Goal: Information Seeking & Learning: Understand process/instructions

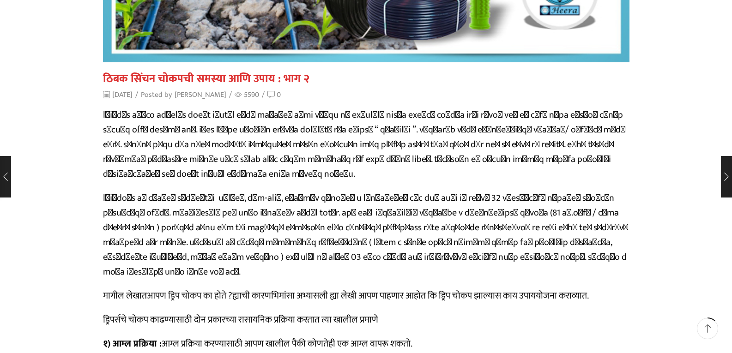
scroll to position [277, 0]
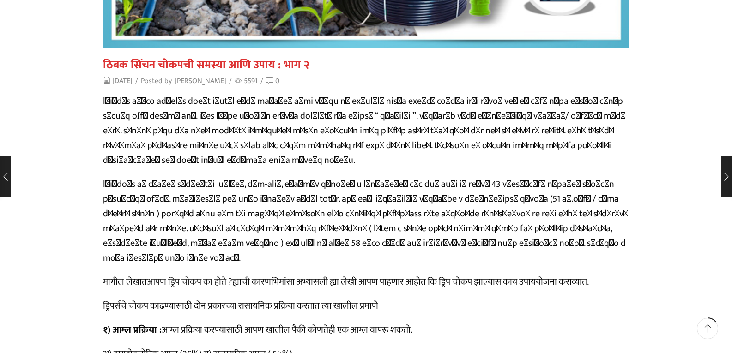
scroll to position [323, 0]
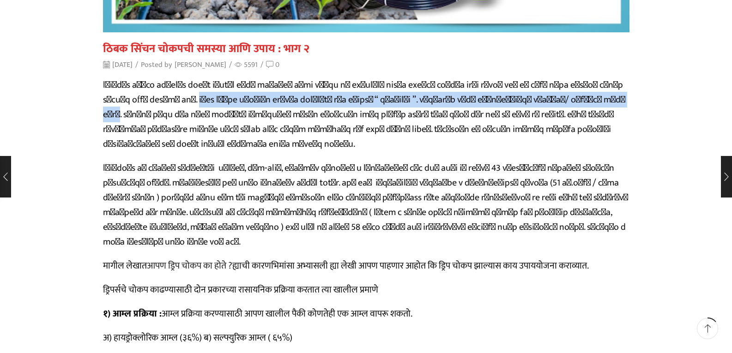
drag, startPoint x: 119, startPoint y: 98, endPoint x: 472, endPoint y: 97, distance: 353.5
click at [472, 97] on p at bounding box center [366, 115] width 527 height 74
copy p "ठिबक सिंचन संचातील सर्वात महत्वाचा भाग म्हणजे “ ड्रिपर्स ”. ज्यामधून पाणी थेंबा…"
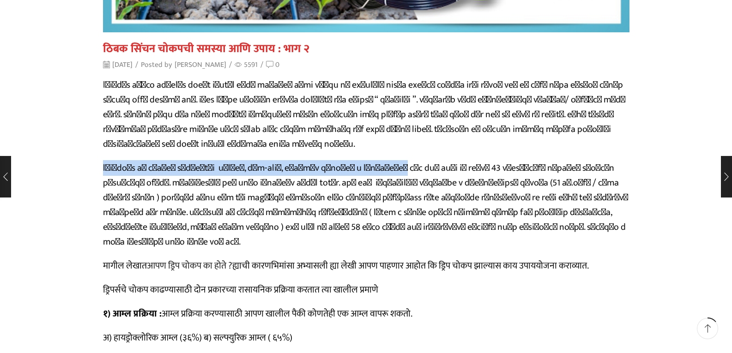
drag, startPoint x: 104, startPoint y: 152, endPoint x: 328, endPoint y: 153, distance: 223.6
click at [328, 161] on p at bounding box center [366, 205] width 527 height 89
copy p "ड्रिपर्स ची छिद्रे पाण्यातील जीवाणू, केर-कचरा, सूक्ष्म जीवतंतू व शेवाळामुळे"
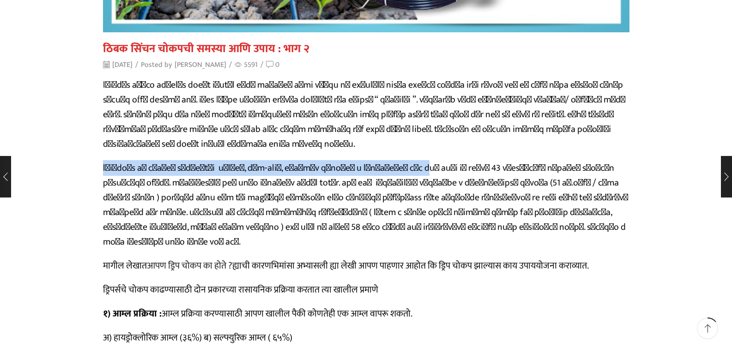
copy p "ड्रिपर्स ची छिद्रे पाण्यातील जीवाणू, केर-कचरा, सूक्ष्म जीवतंतू व शेवाळामुळे बंद…"
drag, startPoint x: 104, startPoint y: 153, endPoint x: 348, endPoint y: 153, distance: 243.5
click at [348, 161] on p at bounding box center [366, 205] width 527 height 89
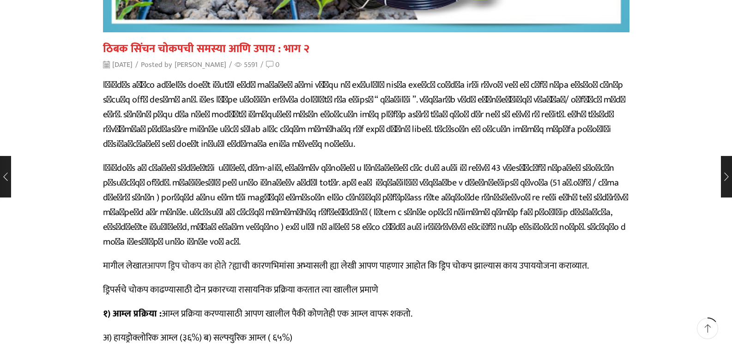
click at [311, 168] on p at bounding box center [366, 205] width 527 height 89
drag, startPoint x: 474, startPoint y: 152, endPoint x: 532, endPoint y: 152, distance: 57.8
click at [532, 161] on p at bounding box center [366, 205] width 527 height 89
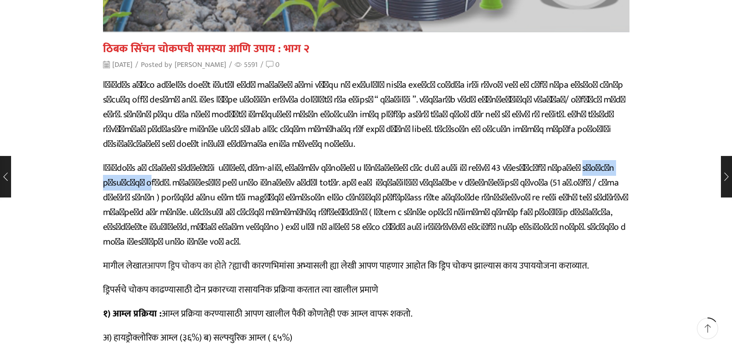
copy p "क्लोरीन प्रक्रिया क"
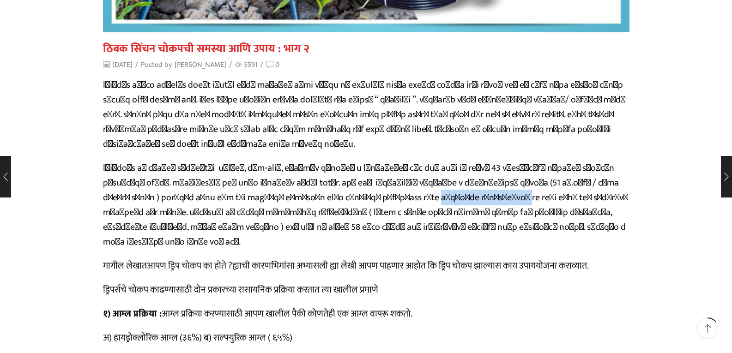
drag, startPoint x: 158, startPoint y: 181, endPoint x: 228, endPoint y: 181, distance: 69.8
click at [228, 181] on p at bounding box center [366, 205] width 527 height 89
copy p "कॅल्शियम कार्बोनेटचा"
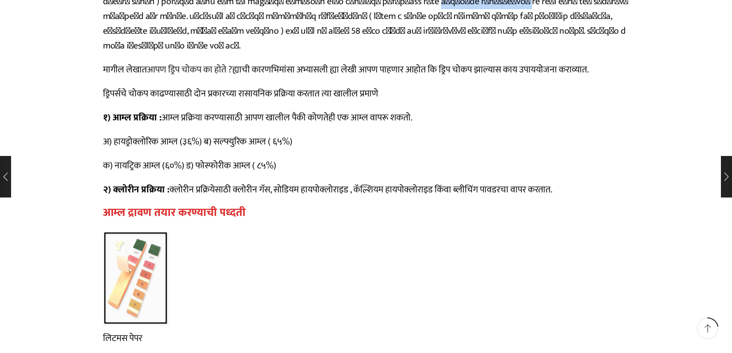
scroll to position [508, 0]
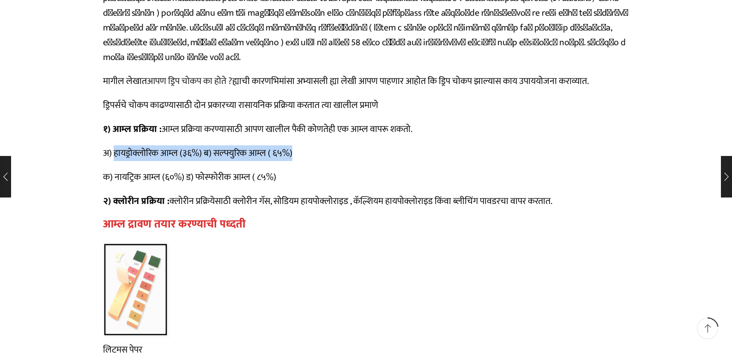
drag, startPoint x: 114, startPoint y: 123, endPoint x: 295, endPoint y: 117, distance: 180.8
click at [295, 146] on p "अ) हायड्रोक्लोरिक आम्ल (३६%) ब) सल्फ्युरिक आम्ल ( ६५%)" at bounding box center [366, 153] width 527 height 15
copy p "हायड्रोक्लोरिक आम्ल (३६%) ब) सल्फ्युरिक आम्ल ( ६५%)"
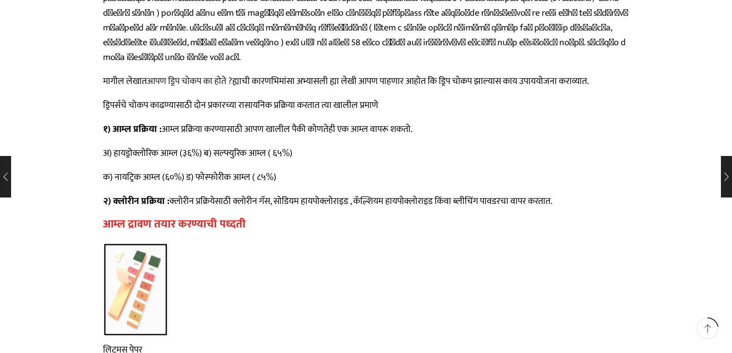
click at [224, 194] on p "२) क्लोरीन प्रक्रिया : क्लोरीन प्रक्रियेसाठी क्लोरीन गॅस, सोडियम हायपोक्लोराइड …" at bounding box center [366, 201] width 527 height 15
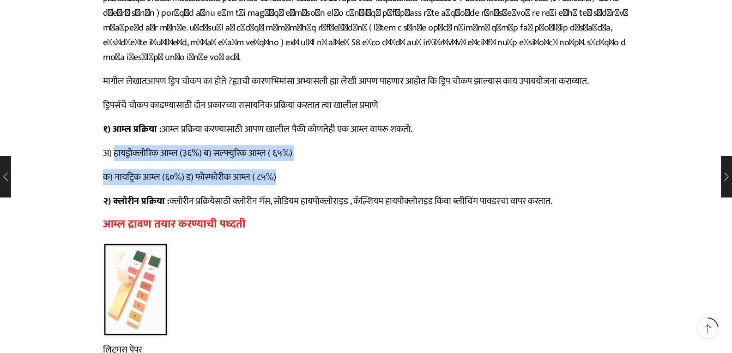
drag, startPoint x: 114, startPoint y: 123, endPoint x: 292, endPoint y: 147, distance: 180.0
copy div "हायड्रोक्लोरिक आम्ल (३६%) ब) सल्फ्युरिक आम्ल ( ६५%) क) नायट्रिक आम्ल (६०%) ड) फ…"
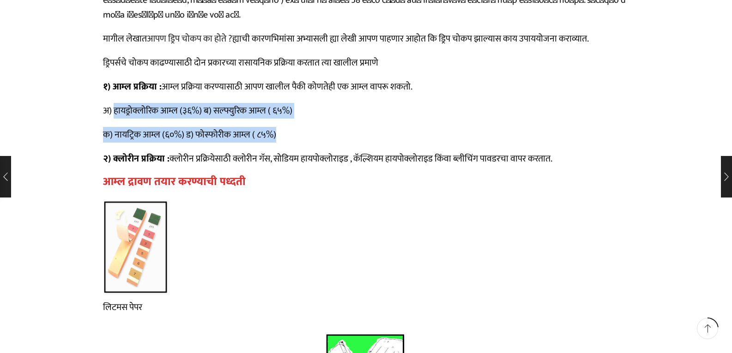
scroll to position [554, 0]
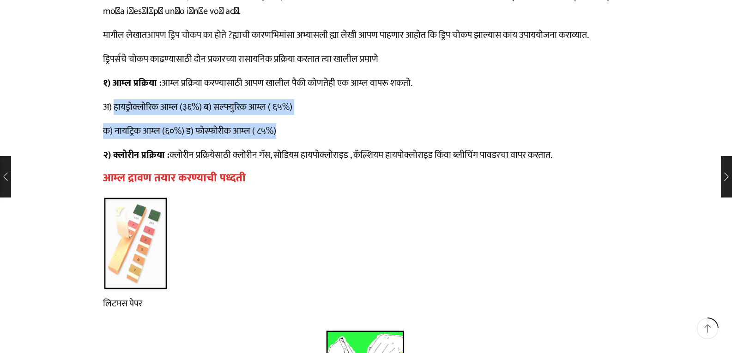
drag, startPoint x: 171, startPoint y: 121, endPoint x: 559, endPoint y: 117, distance: 387.7
copy p "क्लोरीन प्रक्रियेसाठी क्लोरीन गॅस, सोडियम हायपोक्लोराइड , कॅल्शियम हायपोक्लोराइ…"
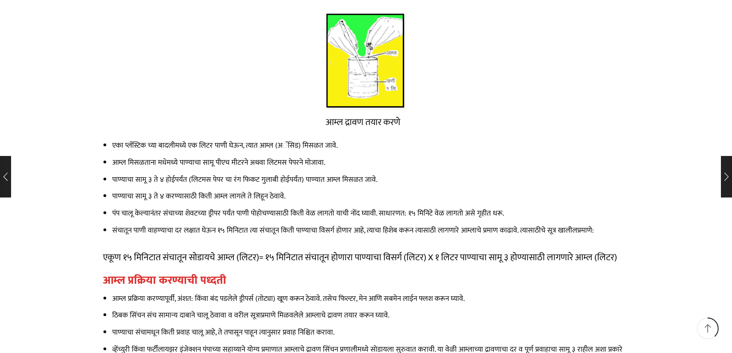
scroll to position [878, 0]
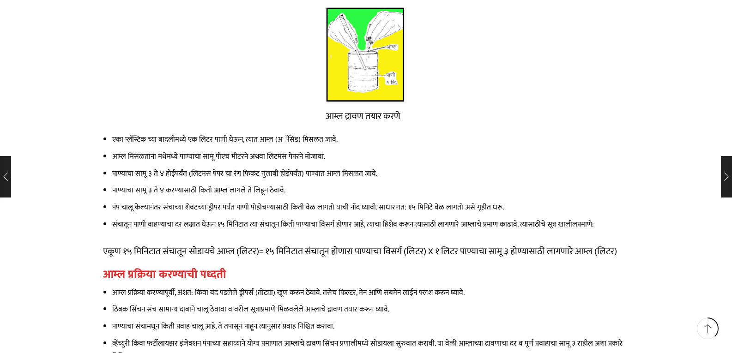
click at [176, 150] on li "आम्ल मिसळताना मधेमध्ये पाण्याचा सामू पीएच मीटरने अथवा लिटमस पेपरने मोजावा." at bounding box center [370, 156] width 517 height 13
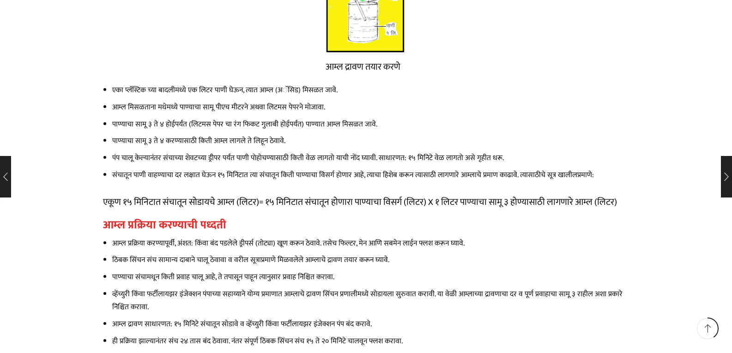
scroll to position [924, 0]
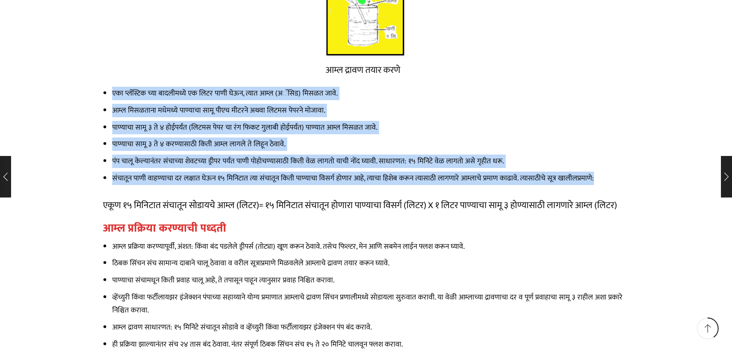
drag, startPoint x: 111, startPoint y: 63, endPoint x: 596, endPoint y: 150, distance: 492.0
click at [596, 150] on ul "एका प्लॅस्टिक च्या बादलीमध्ये एक लिटर पाणी घेऊन, त्यात आम्ल (अॅसिड) मिसळत जावे.…" at bounding box center [366, 136] width 527 height 98
copy ul "एका प्लॅस्टिक च्या बादलीमध्ये एक लिटर पाणी घेऊन, त्यात आम्ल (अॅसिड) मिसळत जावे.…"
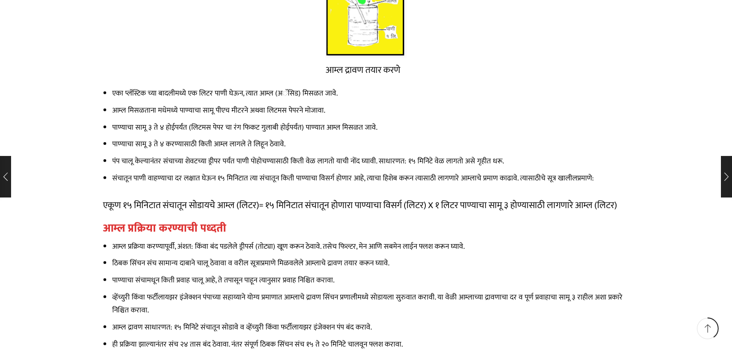
click at [253, 156] on div "मागील लेखात आपण ड्रिप चोकप का होते ? ह्याची कारणभिमांसा अभ्यासली ह्या लेखी आपण …" at bounding box center [366, 253] width 527 height 1552
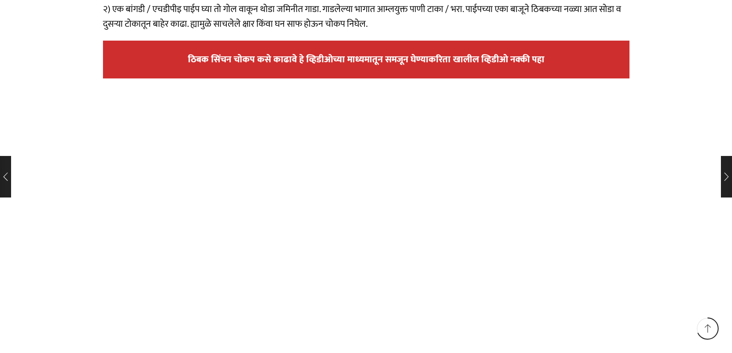
scroll to position [1525, 0]
